Goal: Find specific page/section: Find specific page/section

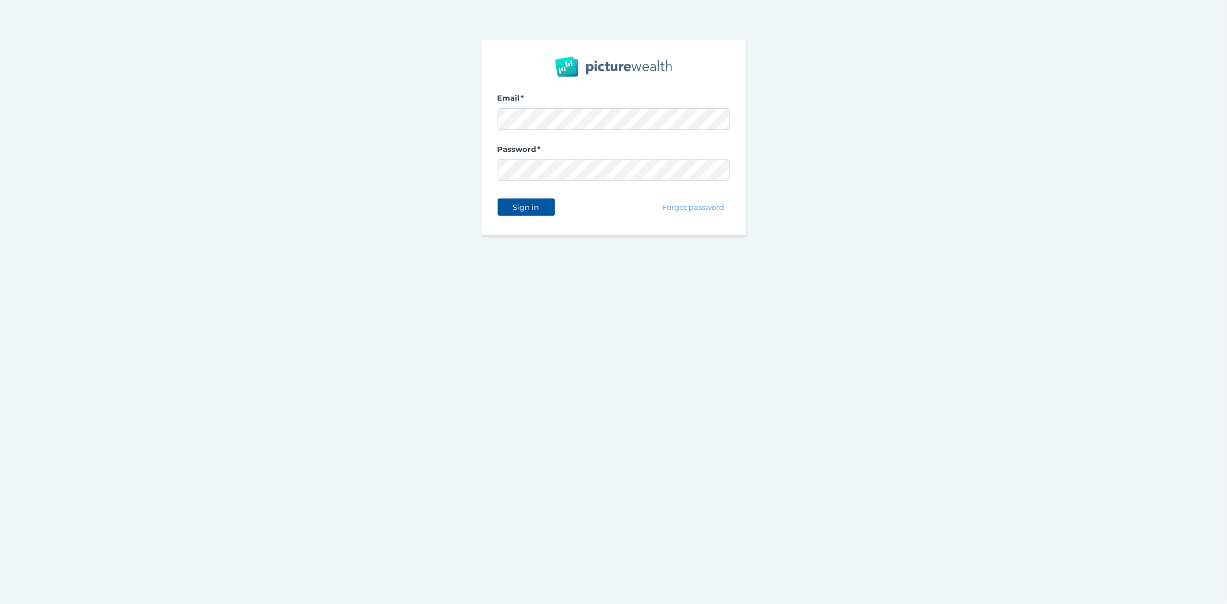
click at [525, 208] on span "Sign in" at bounding box center [526, 206] width 36 height 9
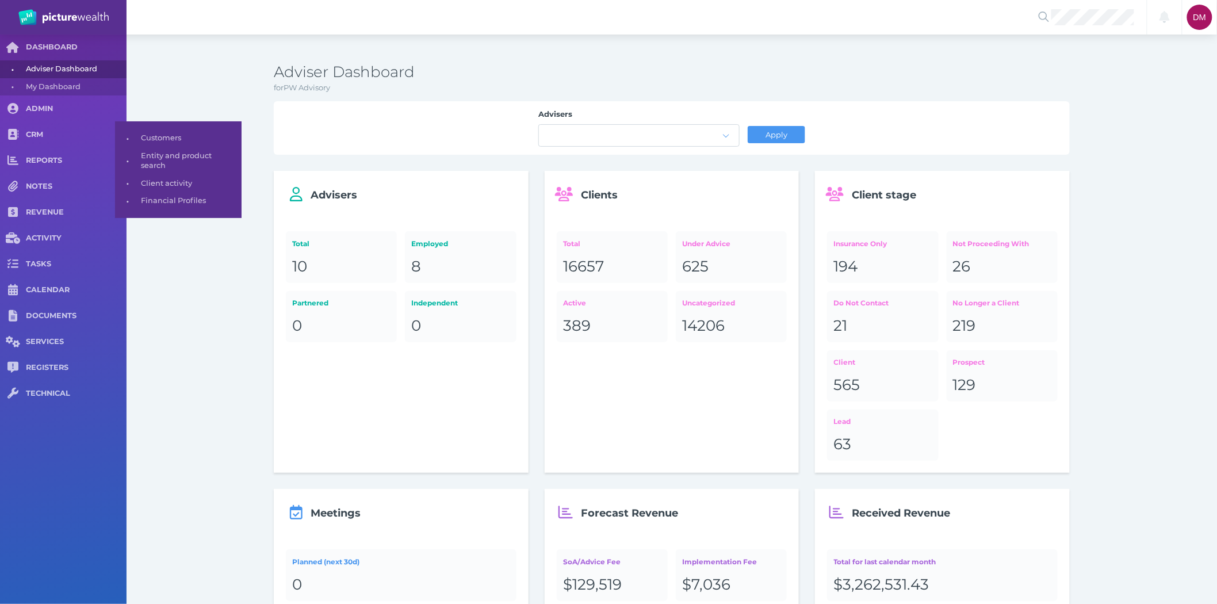
drag, startPoint x: 38, startPoint y: 136, endPoint x: 168, endPoint y: 127, distance: 130.3
click at [38, 136] on span "CRM" at bounding box center [76, 135] width 101 height 10
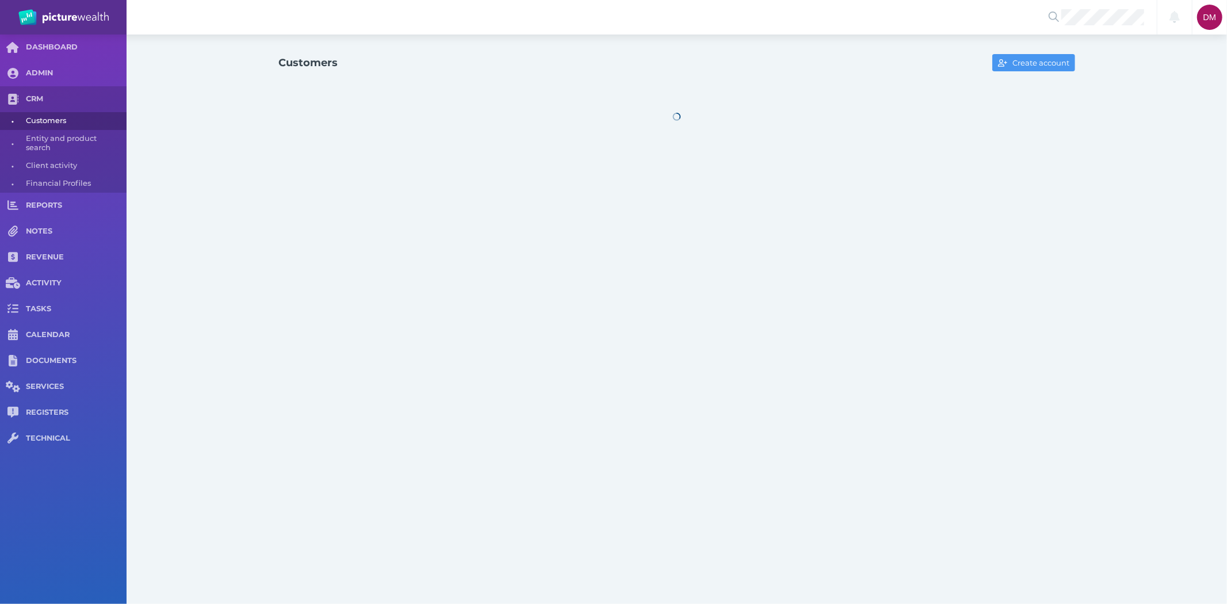
select select "25"
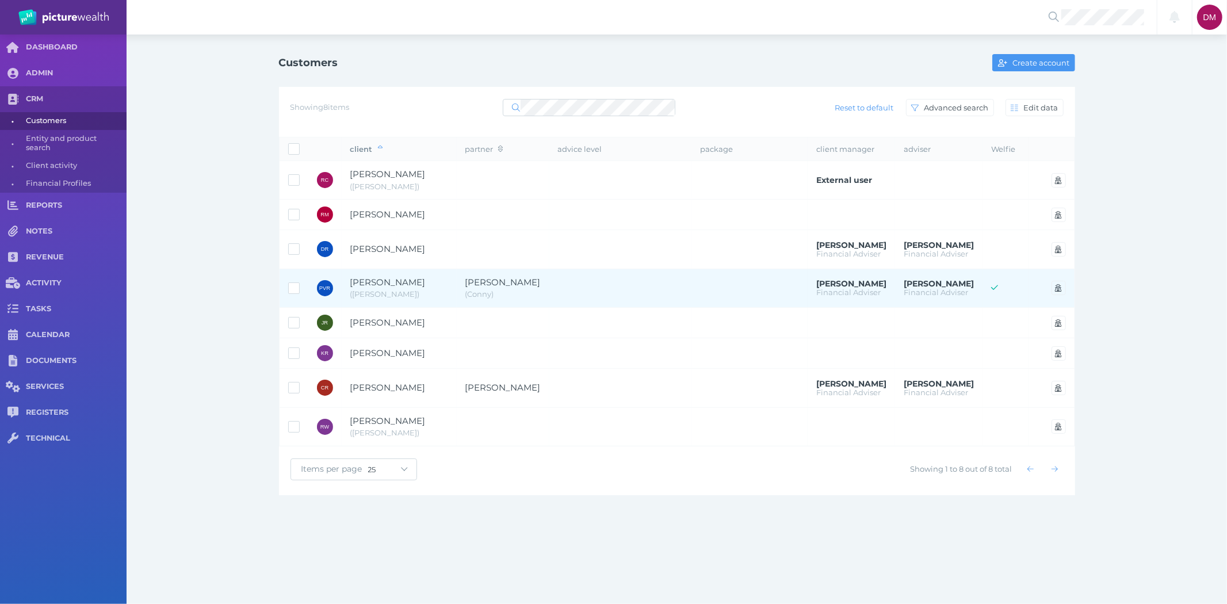
click at [376, 282] on span "[PERSON_NAME]" at bounding box center [387, 282] width 75 height 11
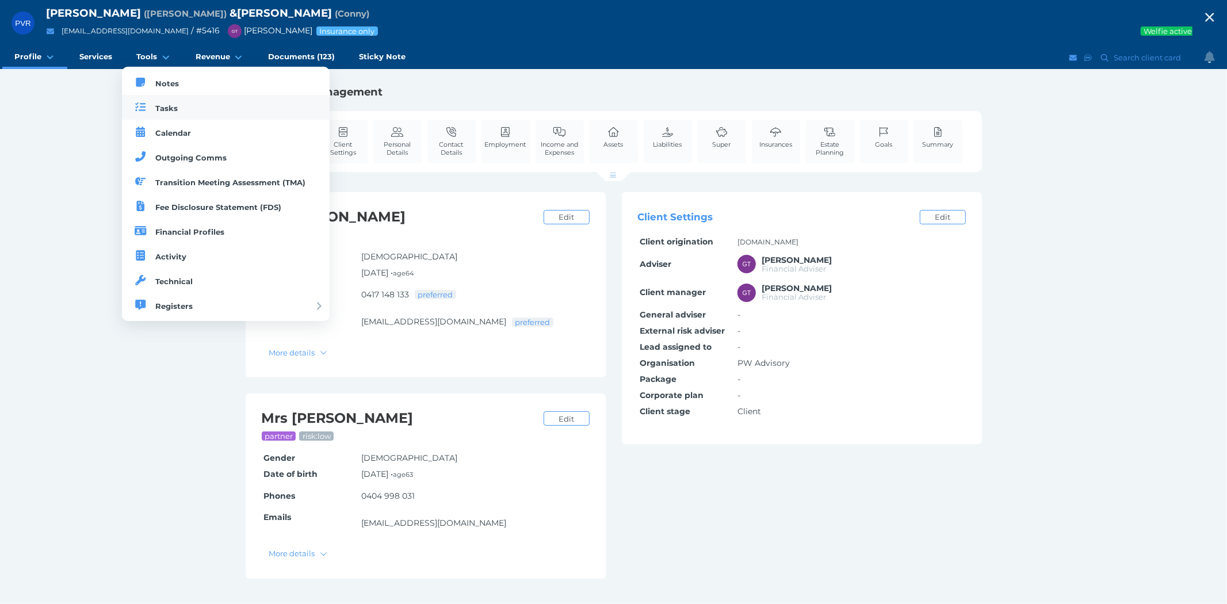
click at [165, 100] on link "Tasks" at bounding box center [226, 107] width 208 height 25
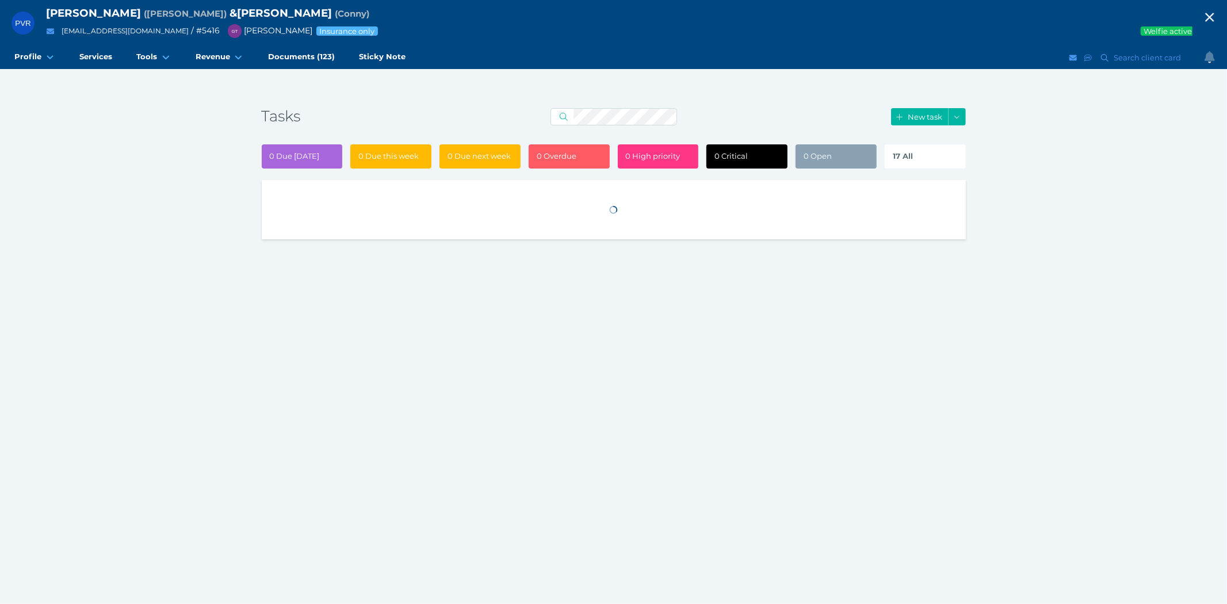
select select "50"
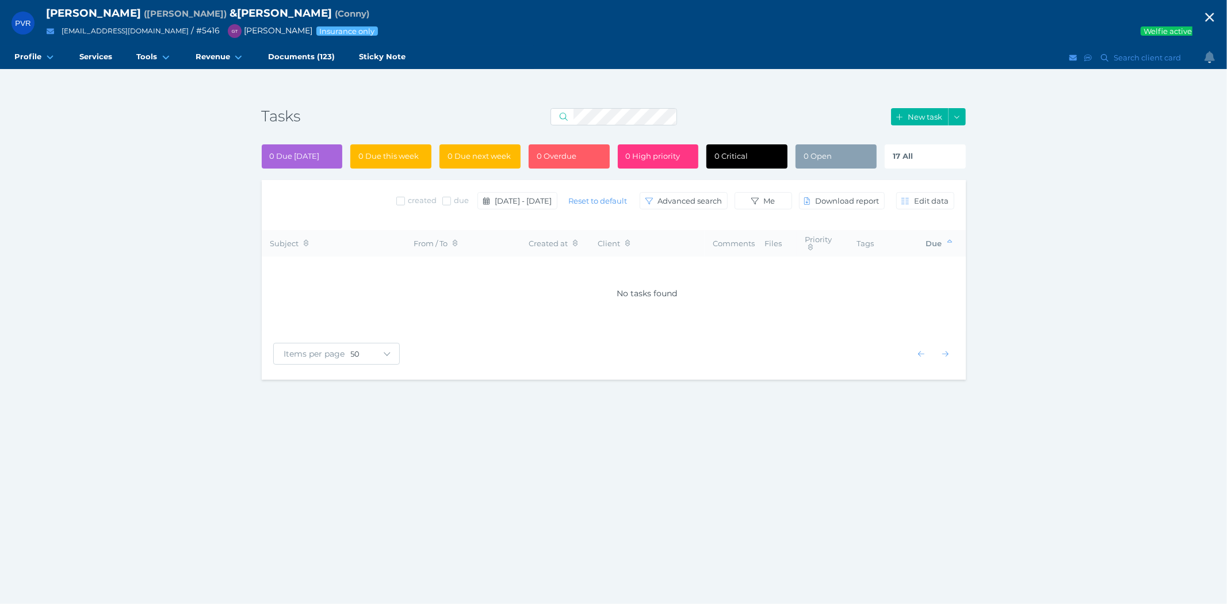
click at [925, 158] on div "17 All" at bounding box center [925, 156] width 81 height 24
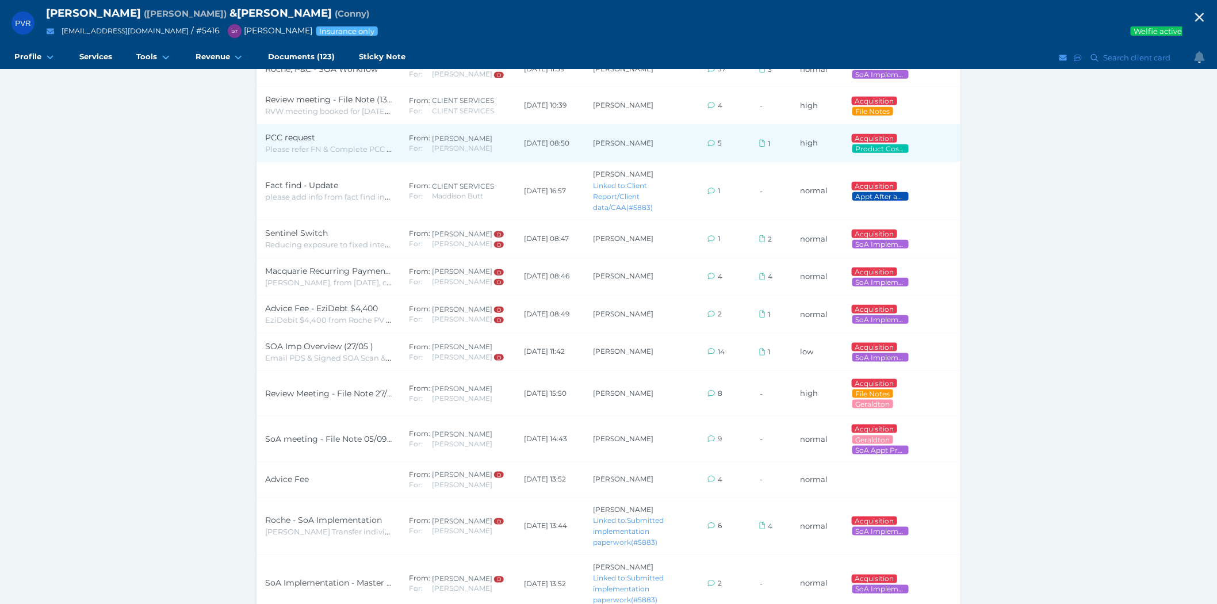
scroll to position [351, 0]
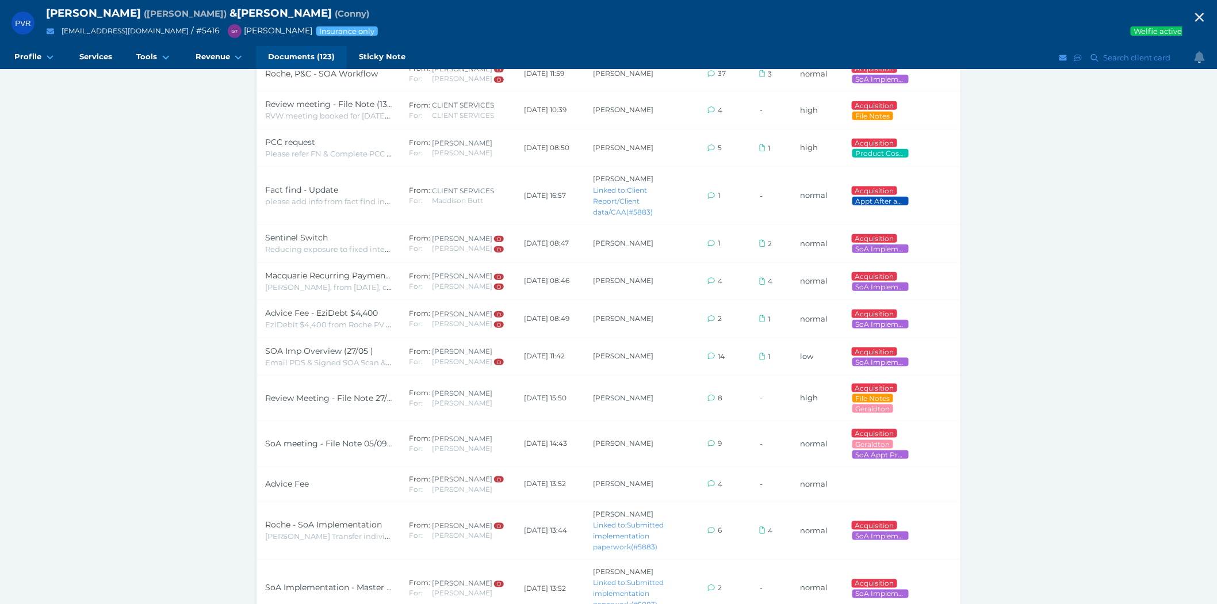
click at [296, 55] on span "Documents (123)" at bounding box center [301, 57] width 67 height 10
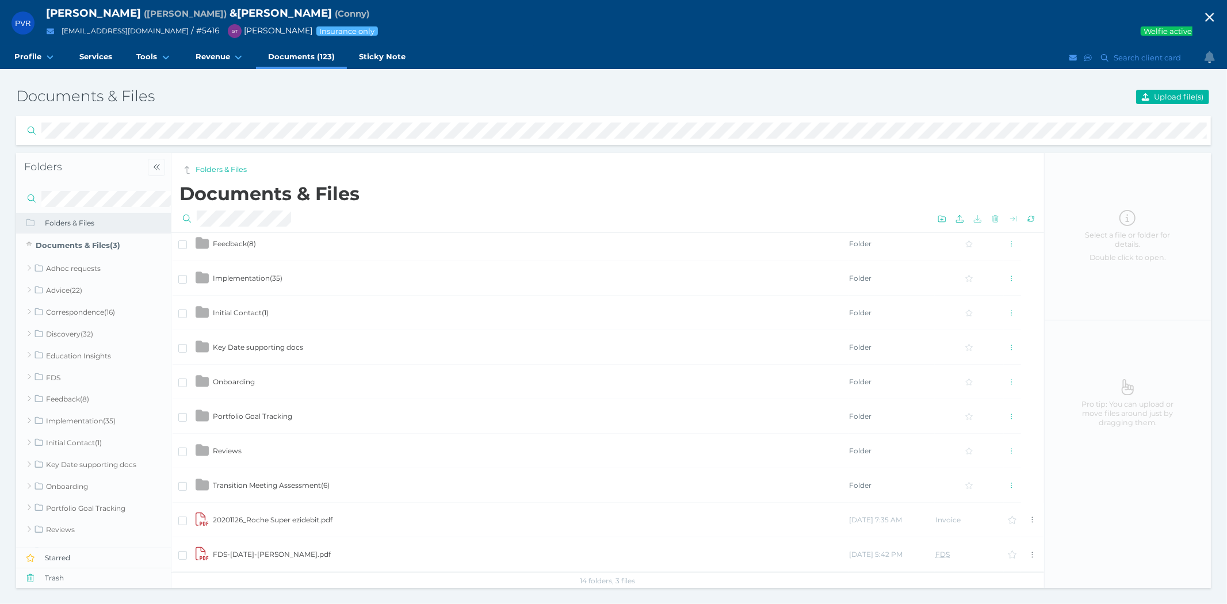
scroll to position [248, 0]
click at [267, 248] on td "Implementation ( 35 )" at bounding box center [530, 244] width 636 height 35
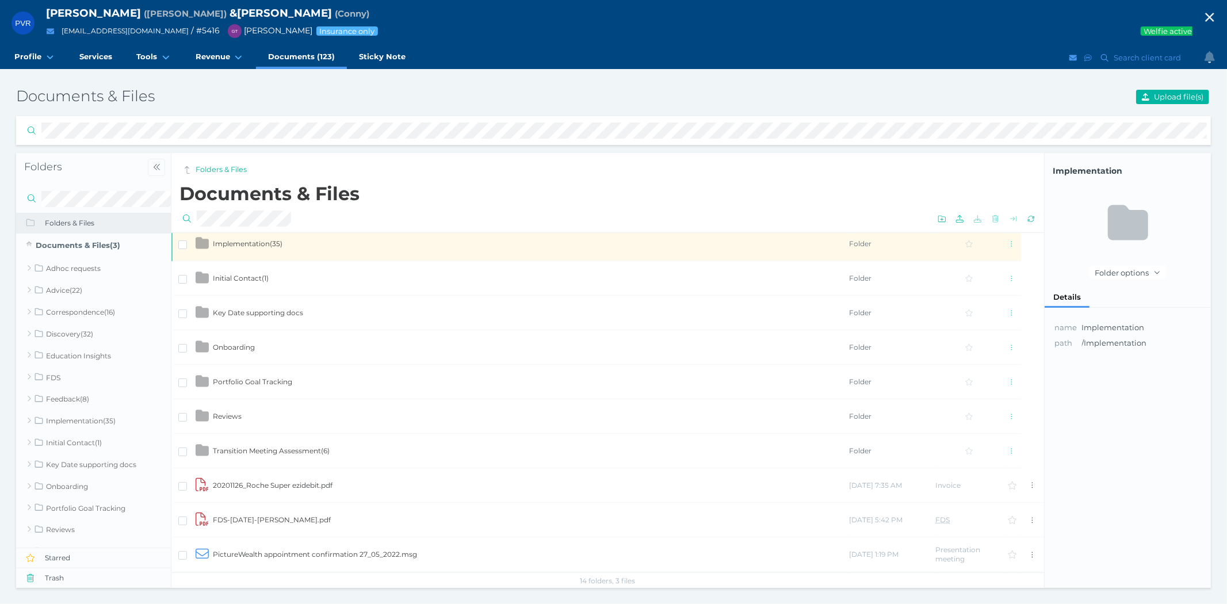
click at [267, 248] on td "Implementation ( 35 )" at bounding box center [530, 244] width 636 height 35
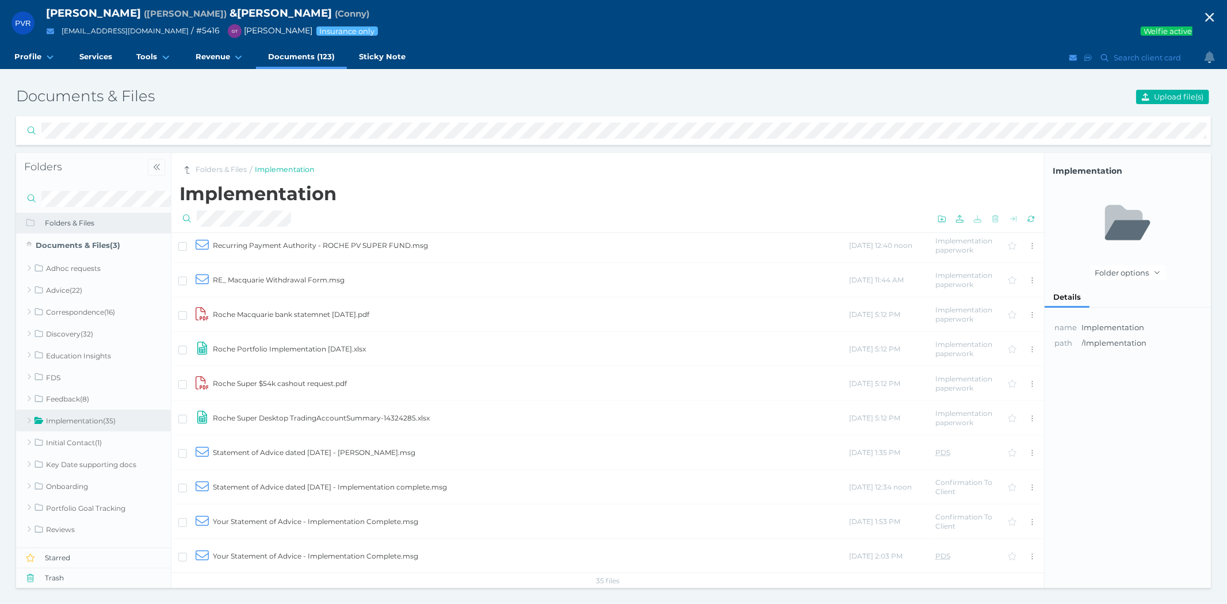
scroll to position [869, 0]
click at [1214, 15] on icon "button" at bounding box center [1210, 17] width 14 height 17
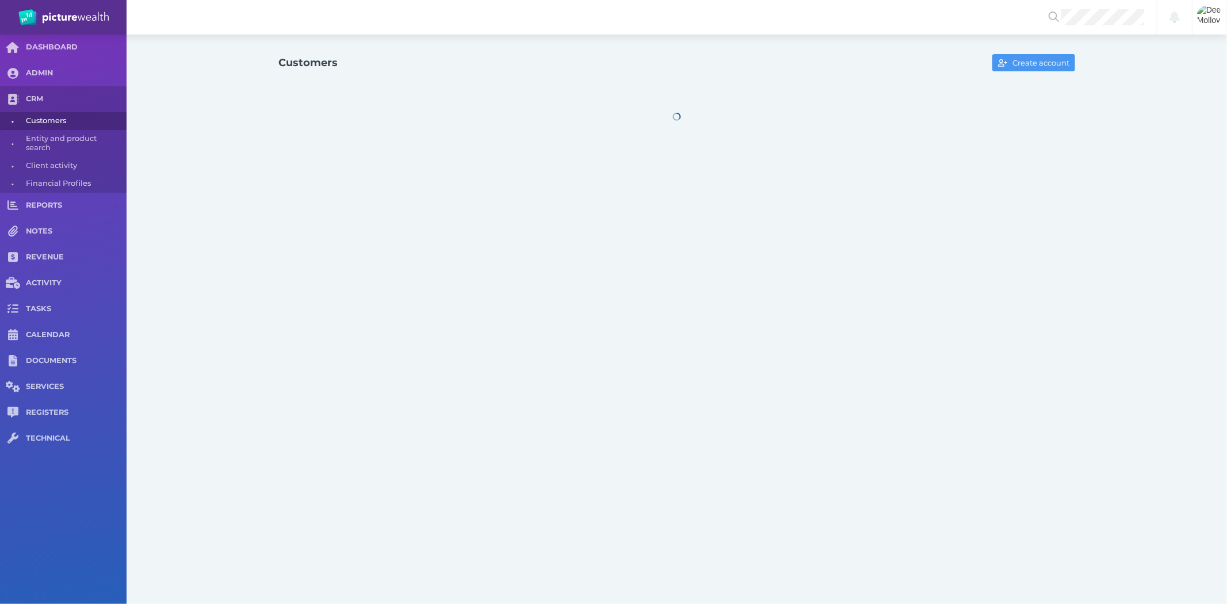
select select "25"
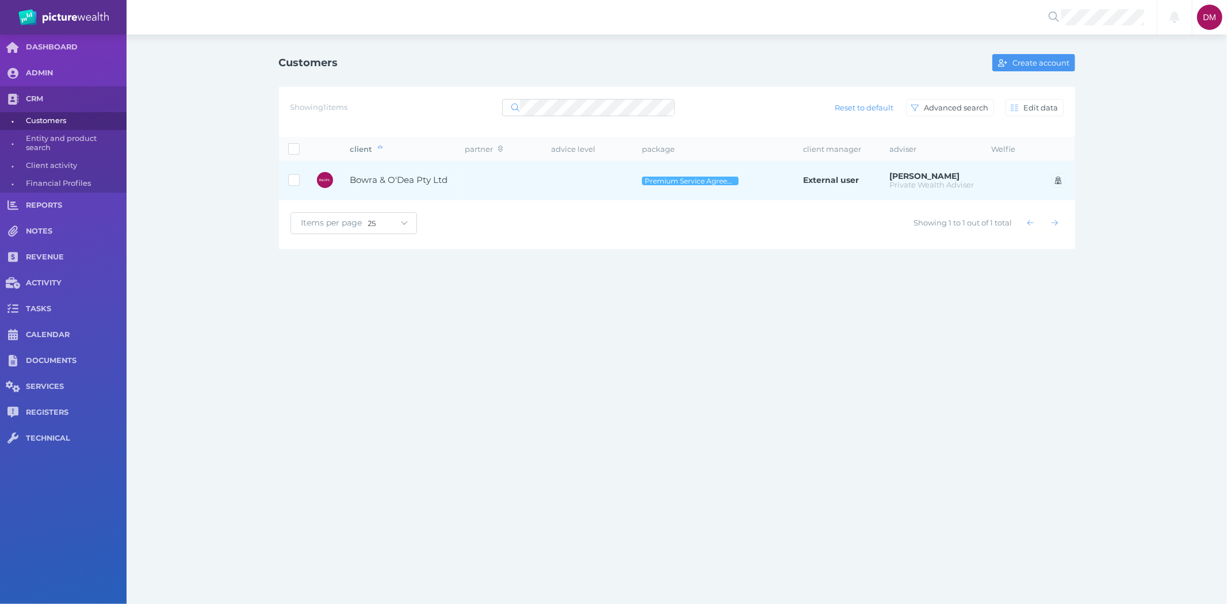
click at [381, 182] on span "Bowra & O'Dea Pty Ltd" at bounding box center [399, 179] width 98 height 11
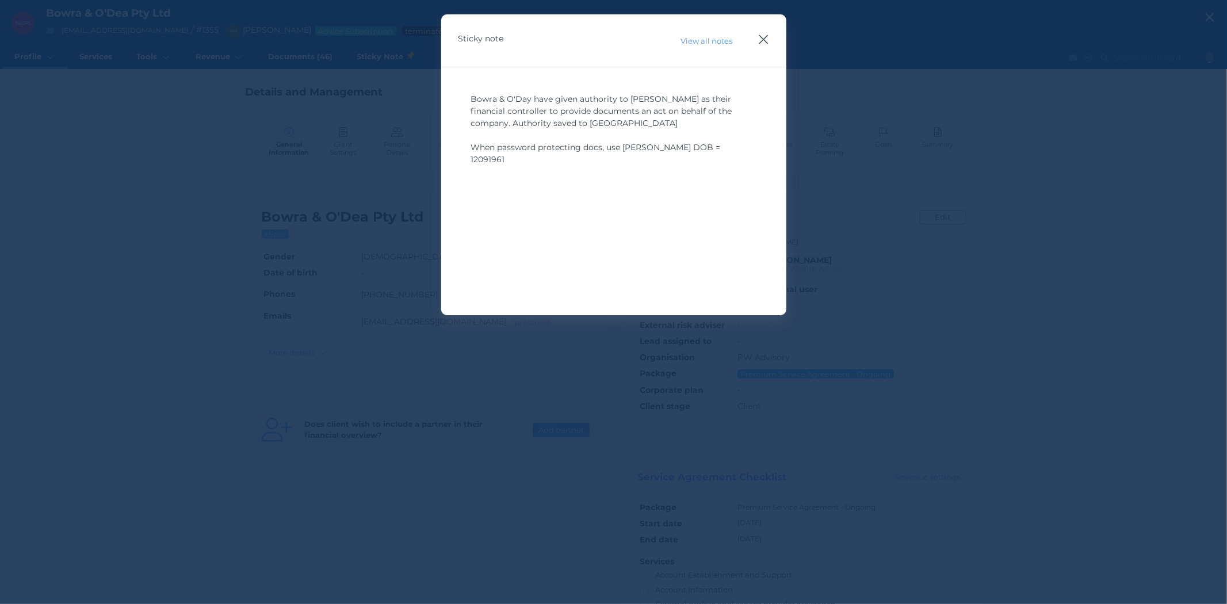
click at [766, 40] on icon "button" at bounding box center [763, 39] width 11 height 14
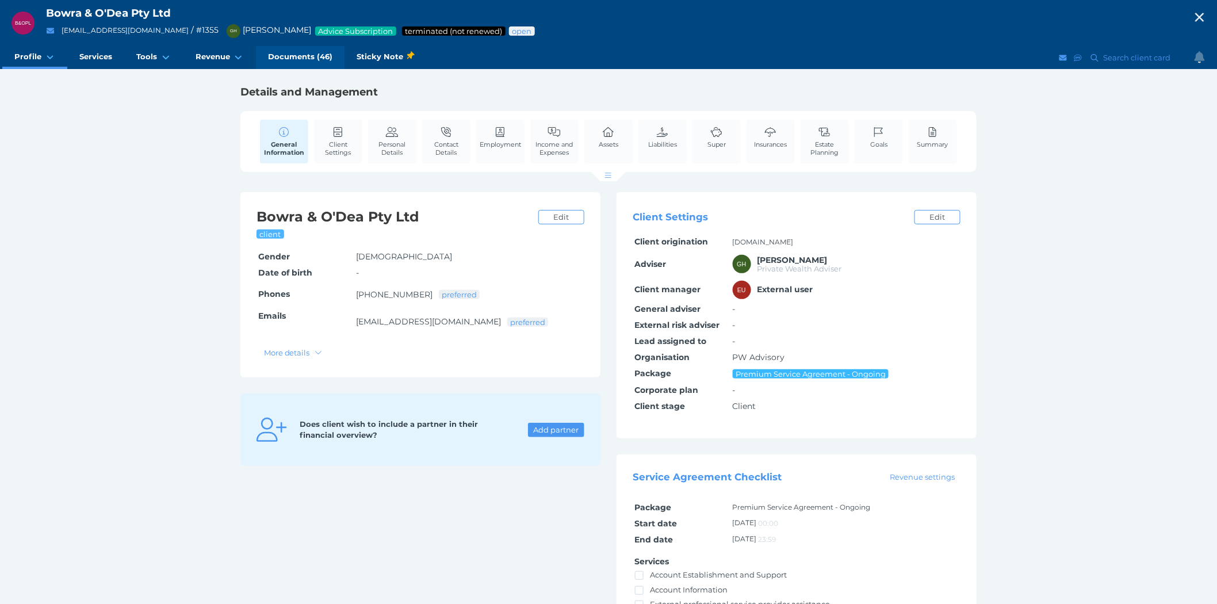
click at [312, 56] on span "Documents (46)" at bounding box center [300, 57] width 64 height 10
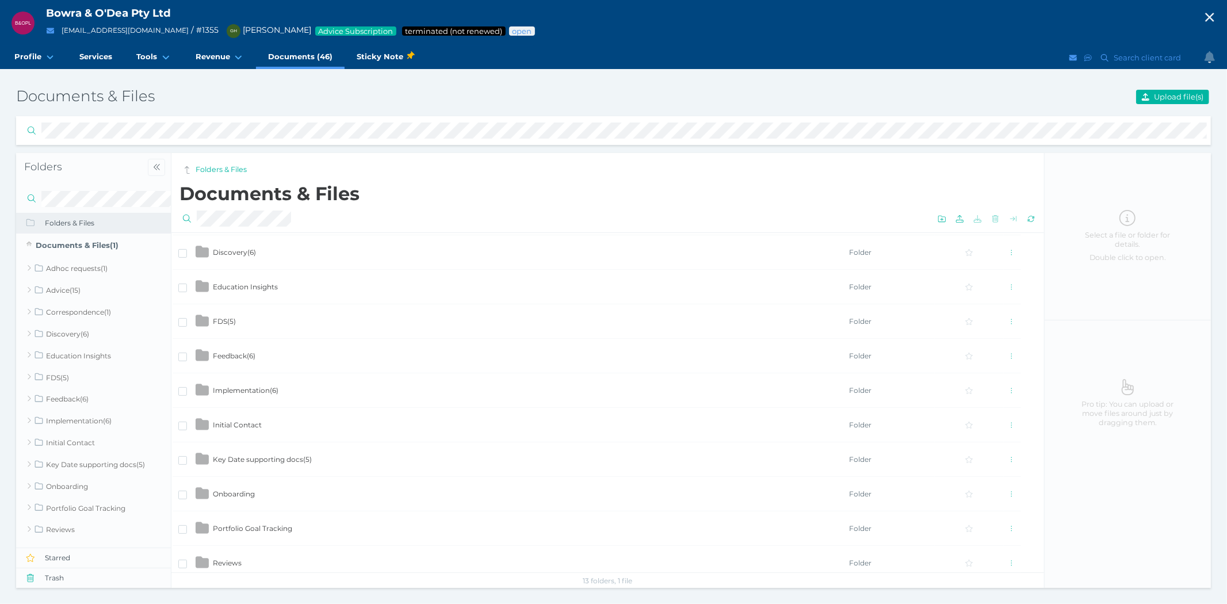
scroll to position [81, 0]
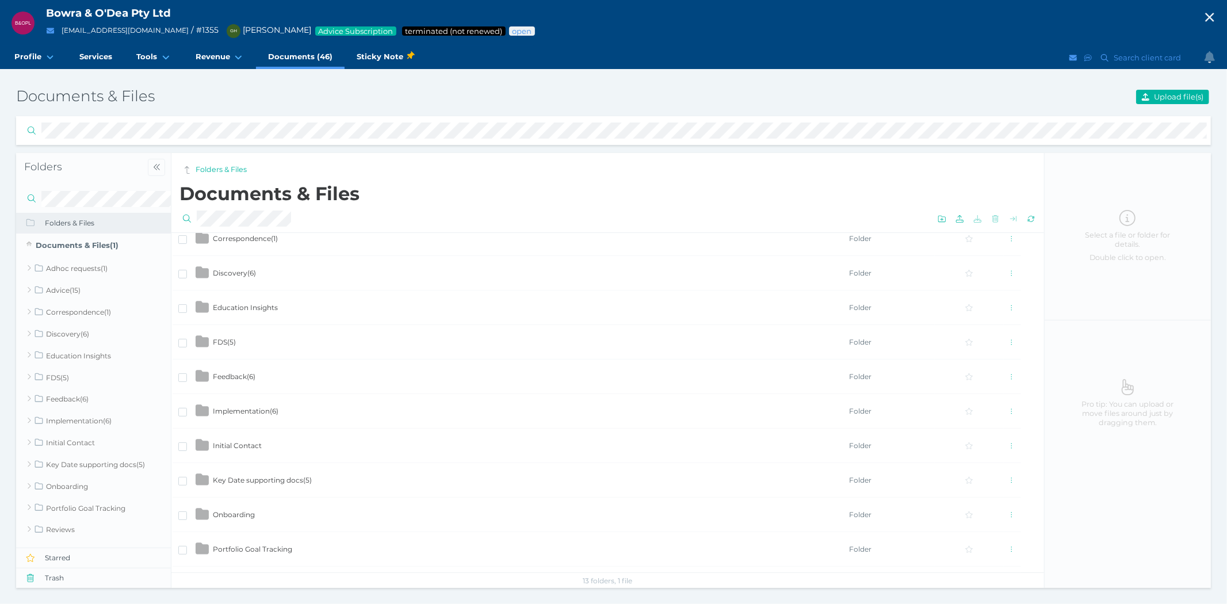
click at [246, 474] on td "Key Date supporting docs ( 5 )" at bounding box center [530, 480] width 636 height 35
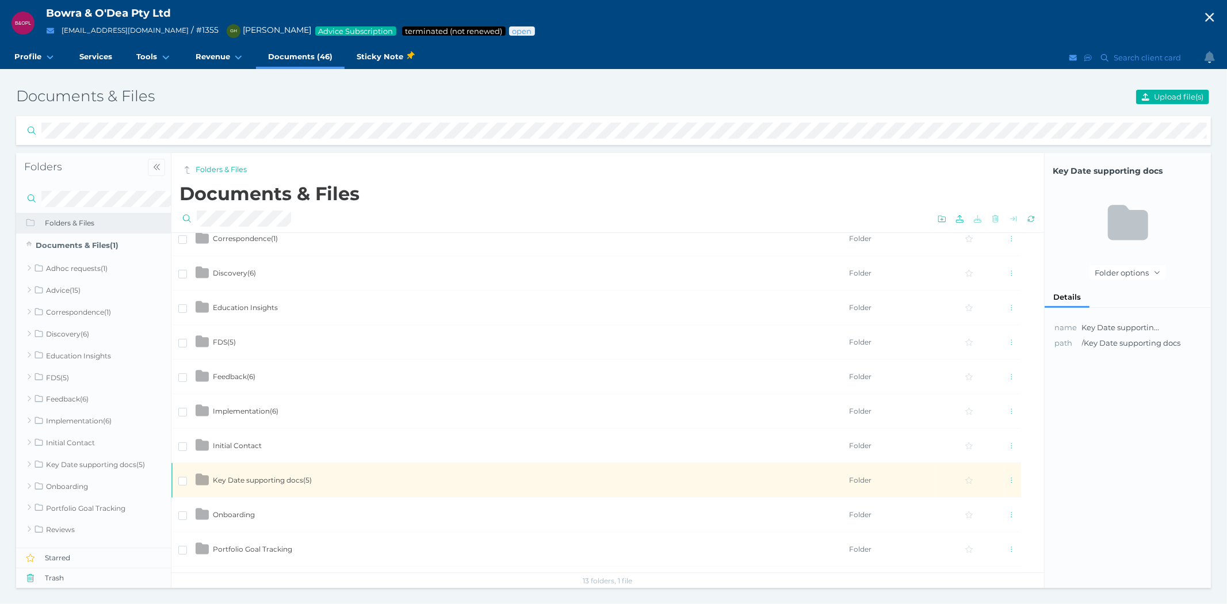
click at [246, 474] on td "Key Date supporting docs ( 5 )" at bounding box center [530, 480] width 636 height 35
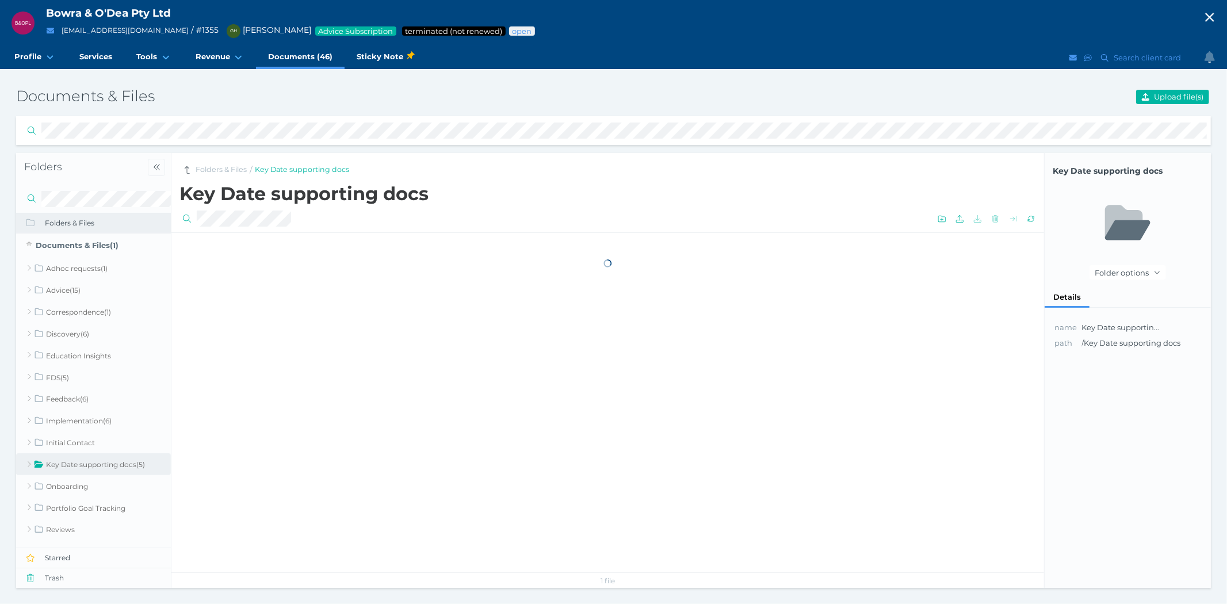
scroll to position [0, 0]
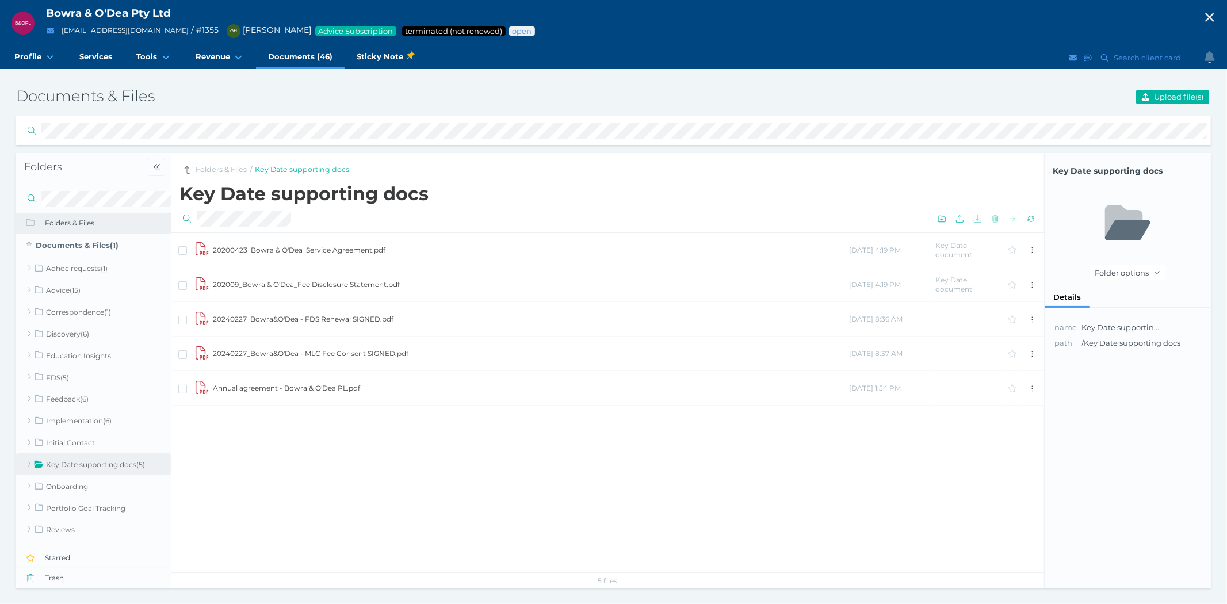
click at [223, 166] on link "Folders & Files" at bounding box center [221, 170] width 51 height 11
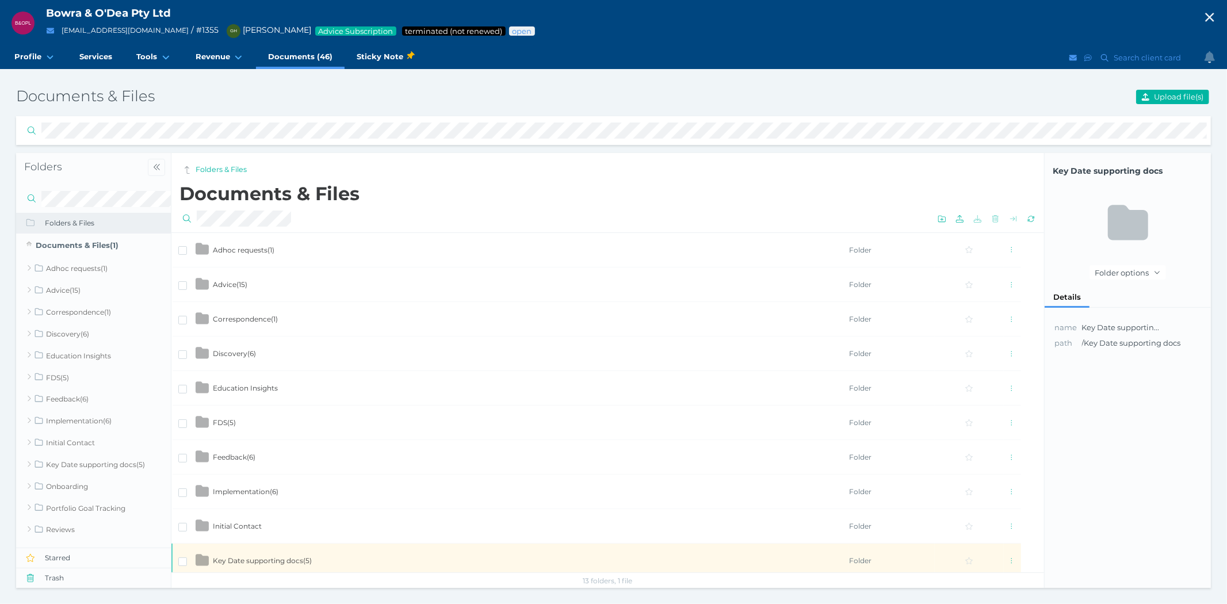
click at [242, 487] on span "Implementation ( 6 )" at bounding box center [246, 491] width 66 height 9
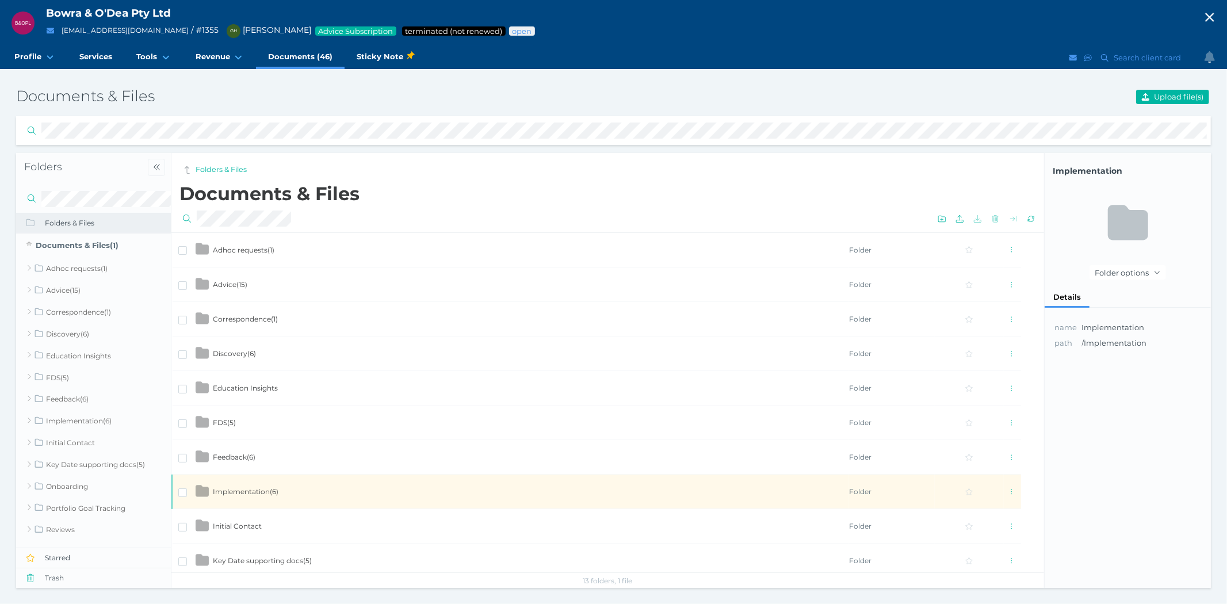
click at [242, 487] on span "Implementation ( 6 )" at bounding box center [246, 491] width 66 height 9
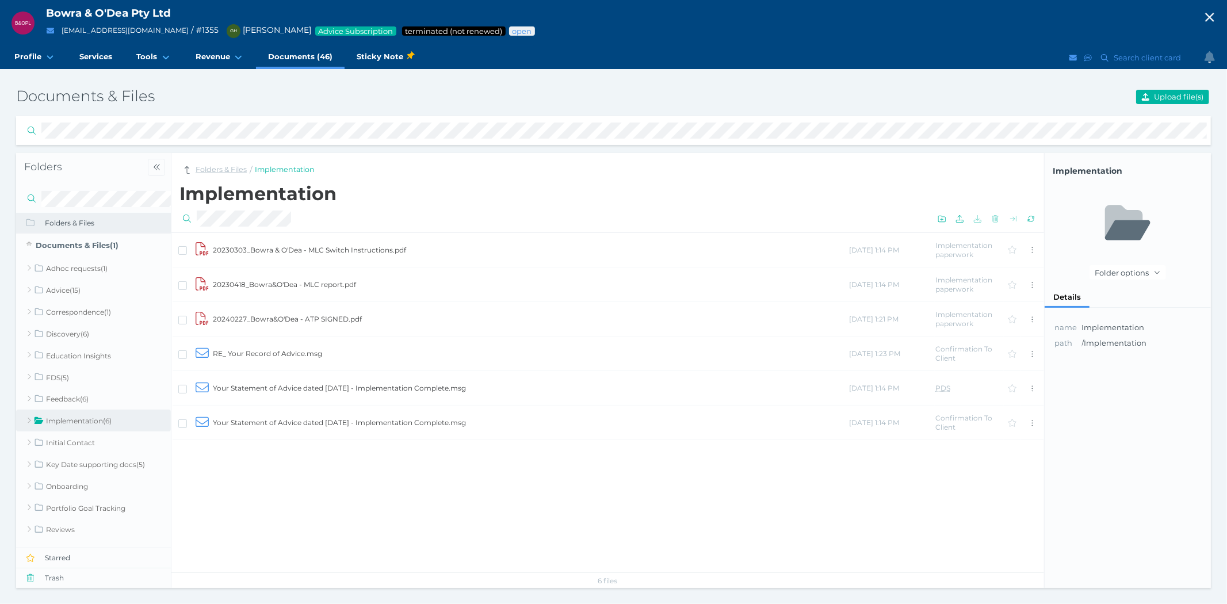
click at [221, 168] on link "Folders & Files" at bounding box center [221, 170] width 51 height 11
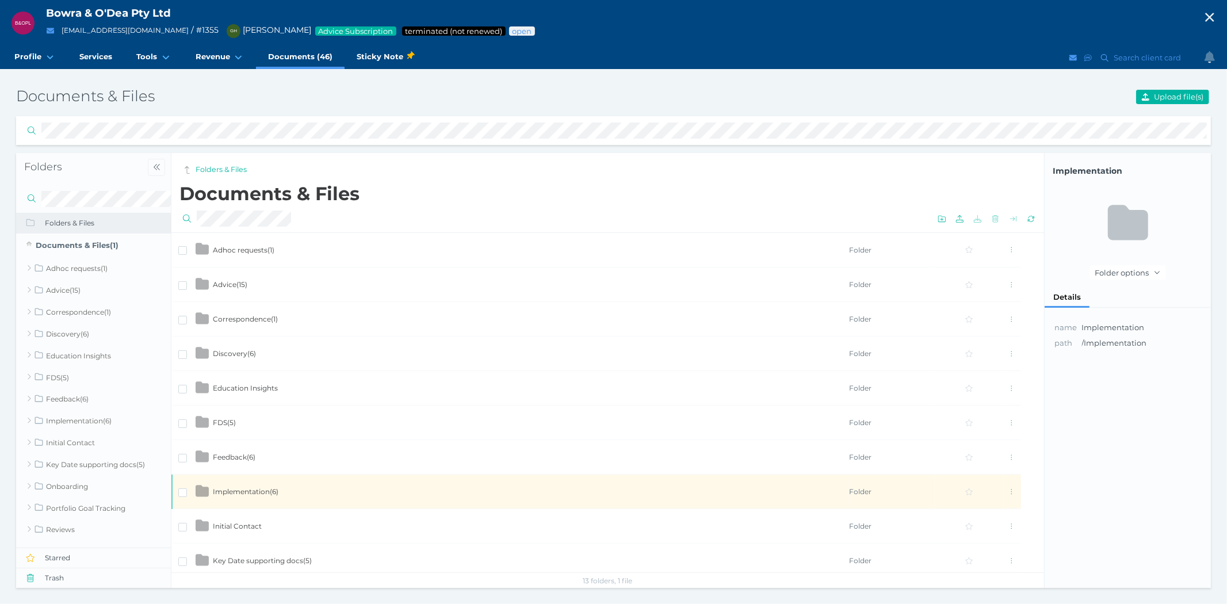
click at [235, 453] on span "Feedback ( 6 )" at bounding box center [234, 457] width 43 height 9
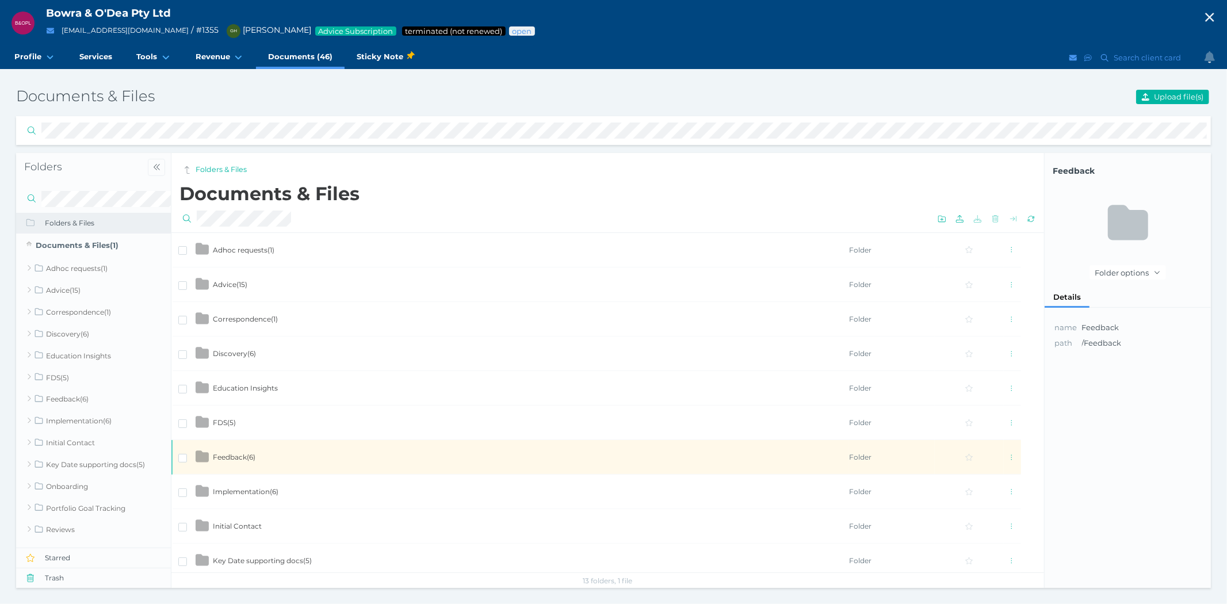
click at [235, 453] on span "Feedback ( 6 )" at bounding box center [234, 457] width 43 height 9
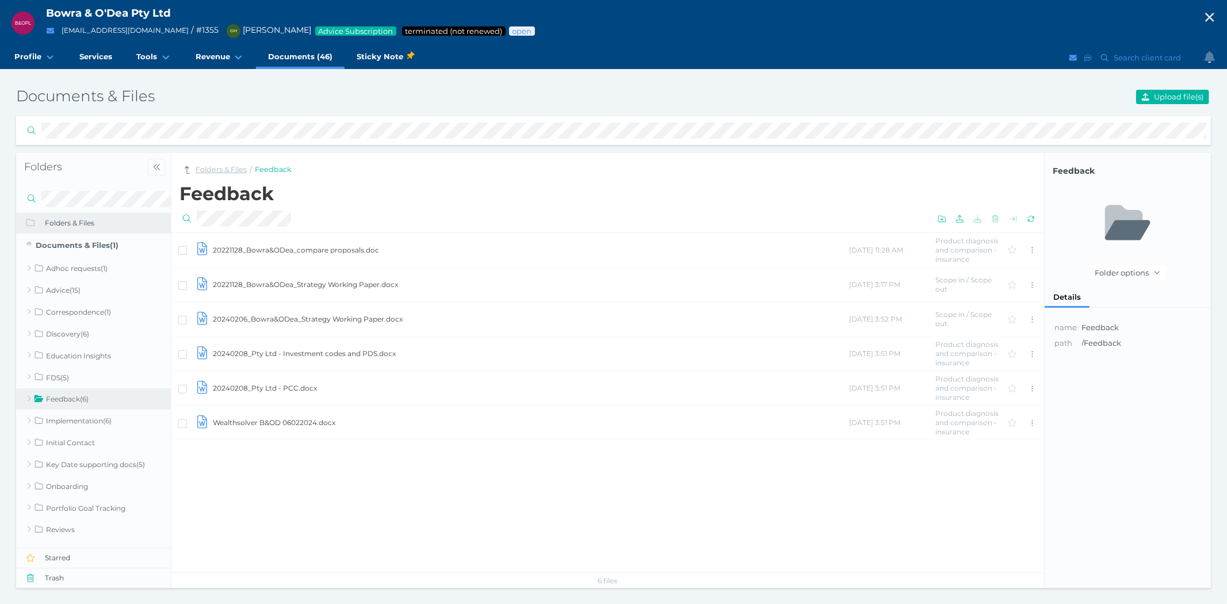
click at [223, 167] on link "Folders & Files" at bounding box center [221, 170] width 51 height 11
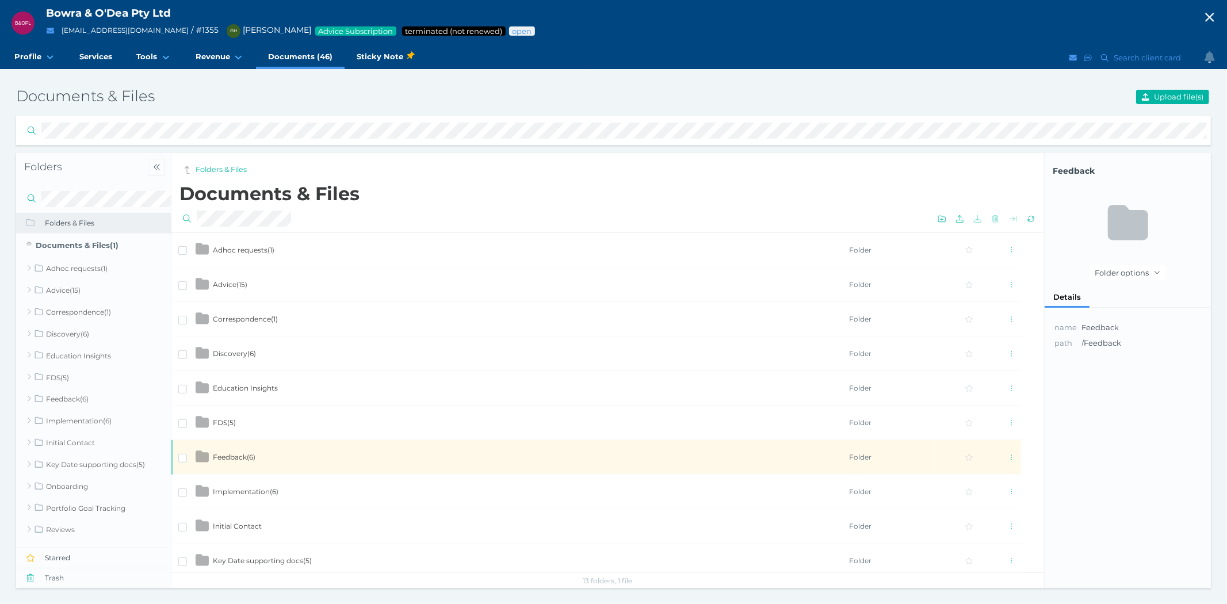
click at [227, 353] on span "Discovery ( 6 )" at bounding box center [234, 353] width 43 height 9
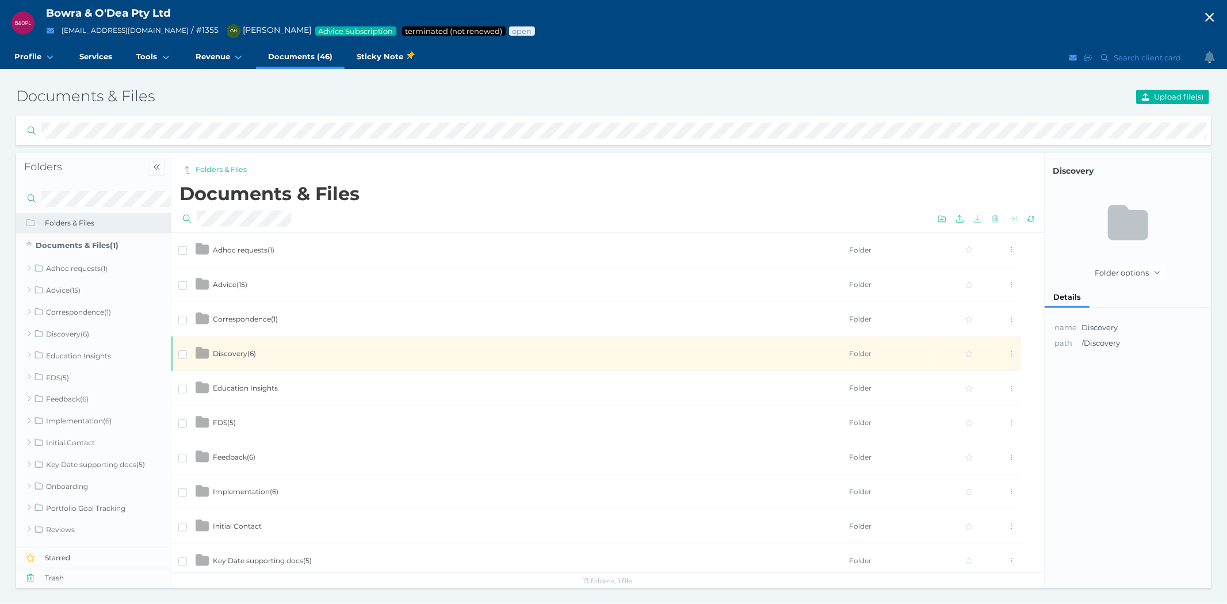
click at [227, 353] on span "Discovery ( 6 )" at bounding box center [234, 353] width 43 height 9
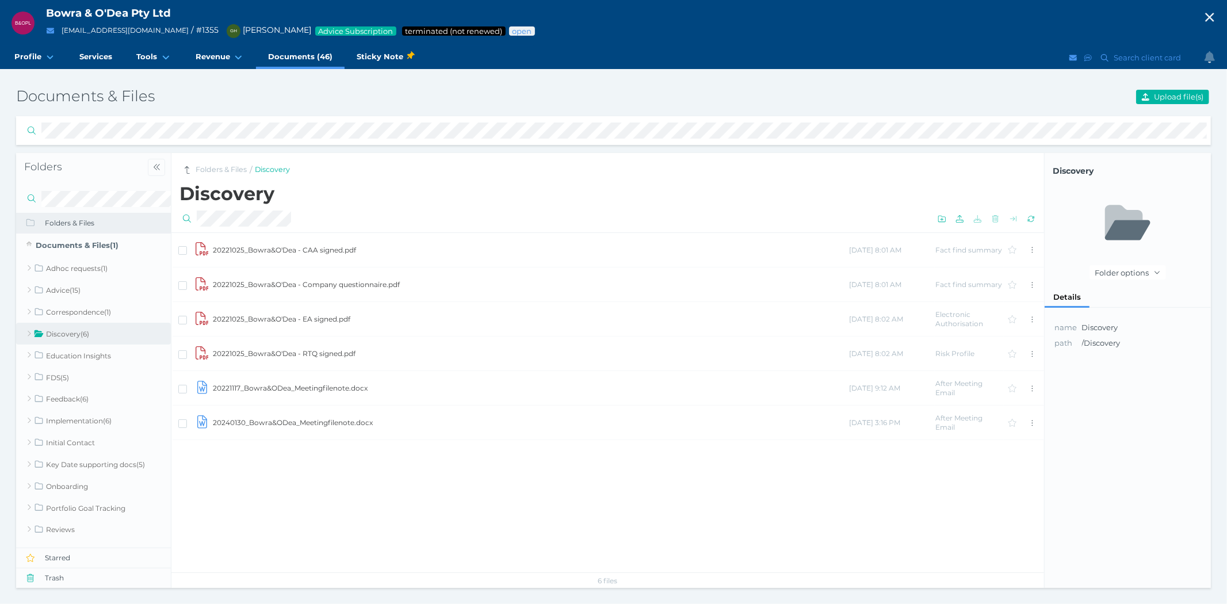
click at [267, 280] on td "20221025_Bowra&O'Dea - Company questionnaire.pdf" at bounding box center [530, 284] width 636 height 35
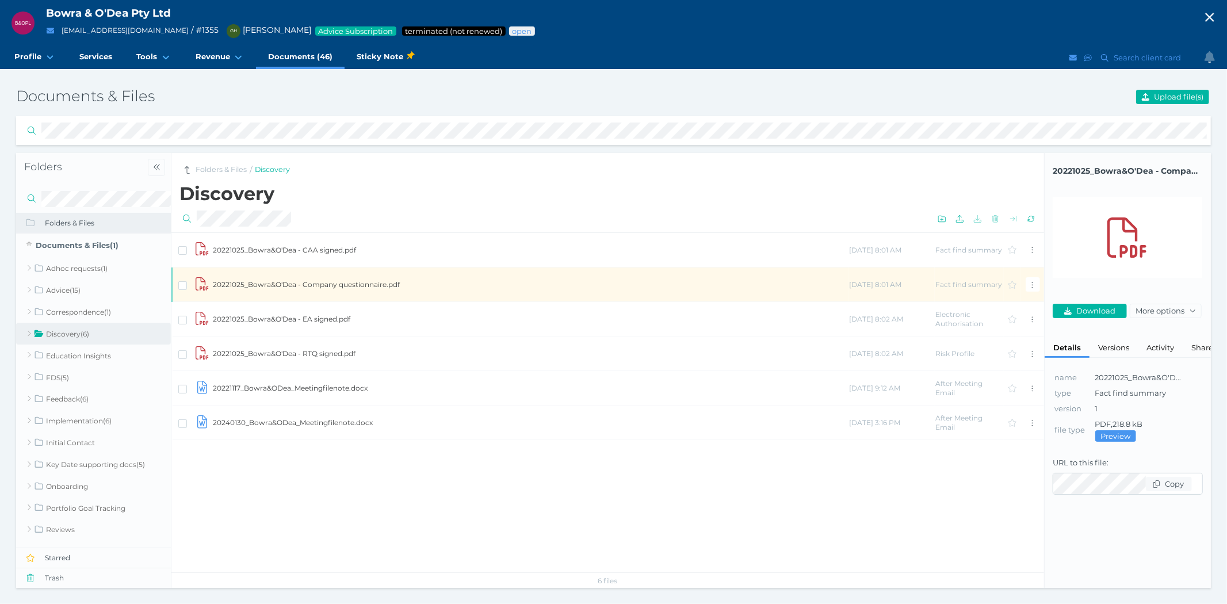
click at [267, 280] on td "20221025_Bowra&O'Dea - Company questionnaire.pdf" at bounding box center [530, 284] width 636 height 35
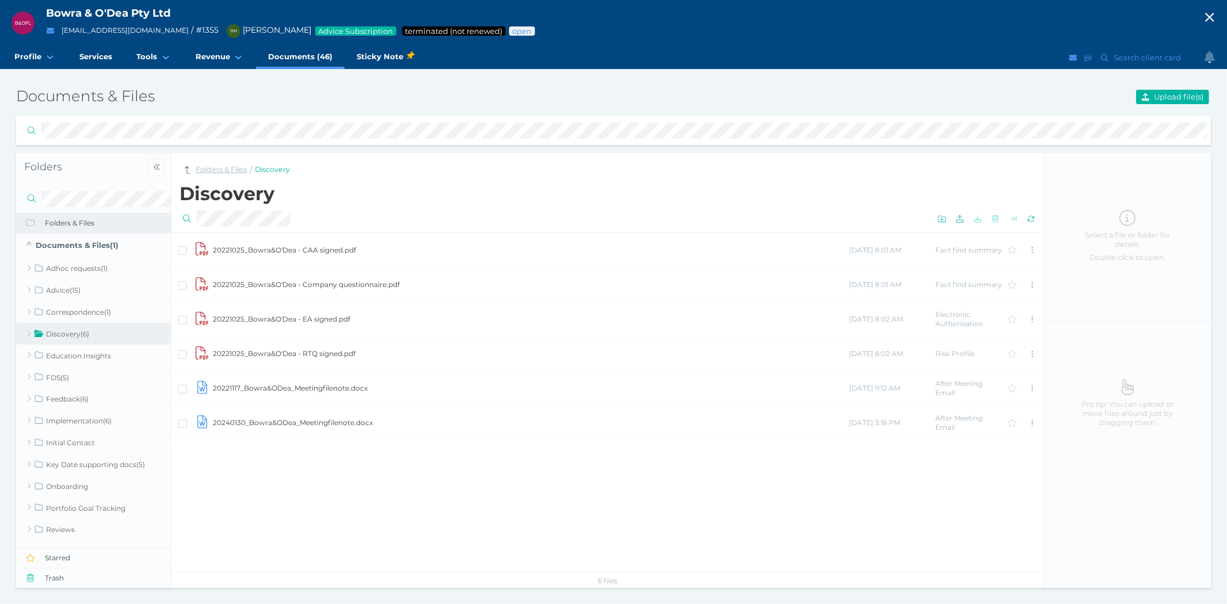
click at [221, 173] on link "Folders & Files" at bounding box center [221, 170] width 51 height 11
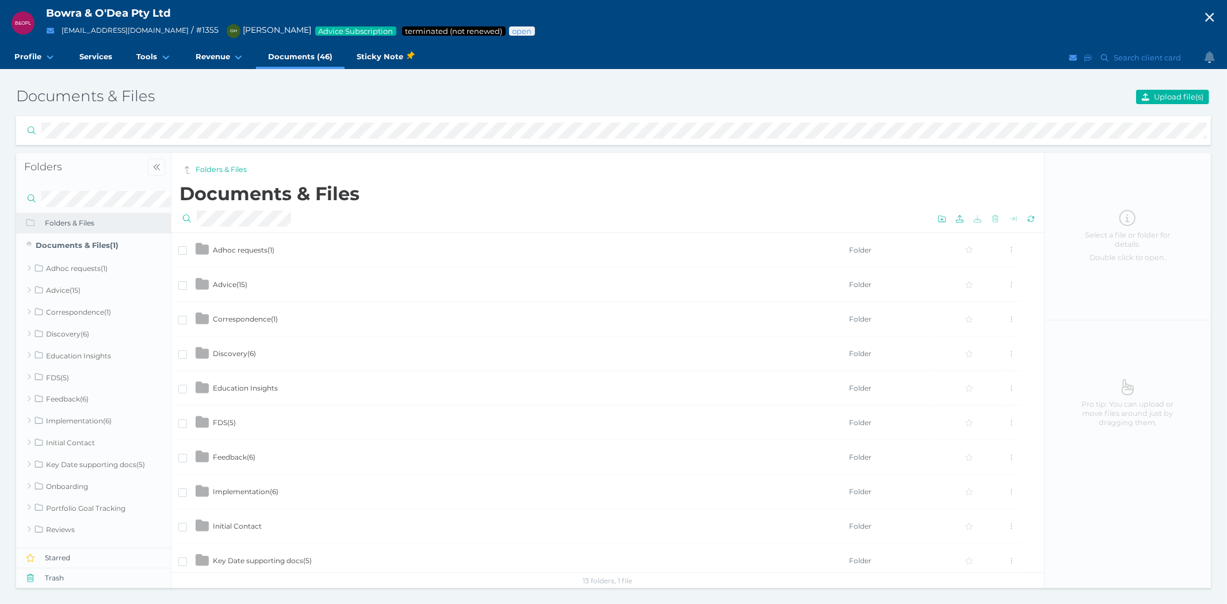
click at [221, 284] on span "Advice ( 15 )" at bounding box center [230, 284] width 35 height 9
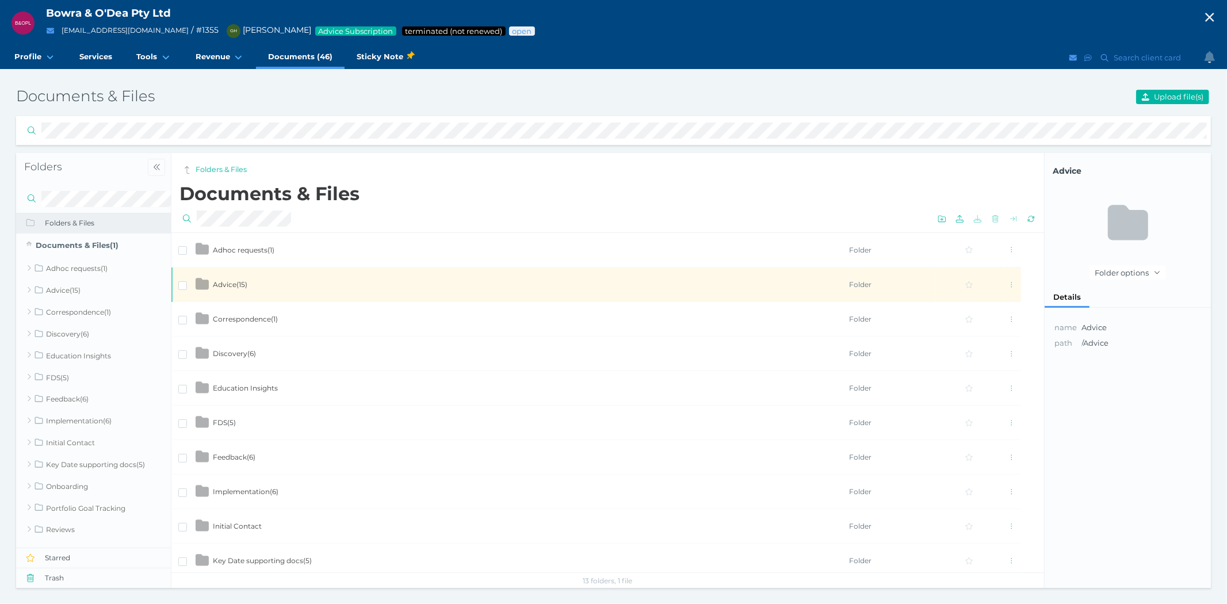
click at [221, 284] on span "Advice ( 15 )" at bounding box center [230, 284] width 35 height 9
